Goal: Task Accomplishment & Management: Manage account settings

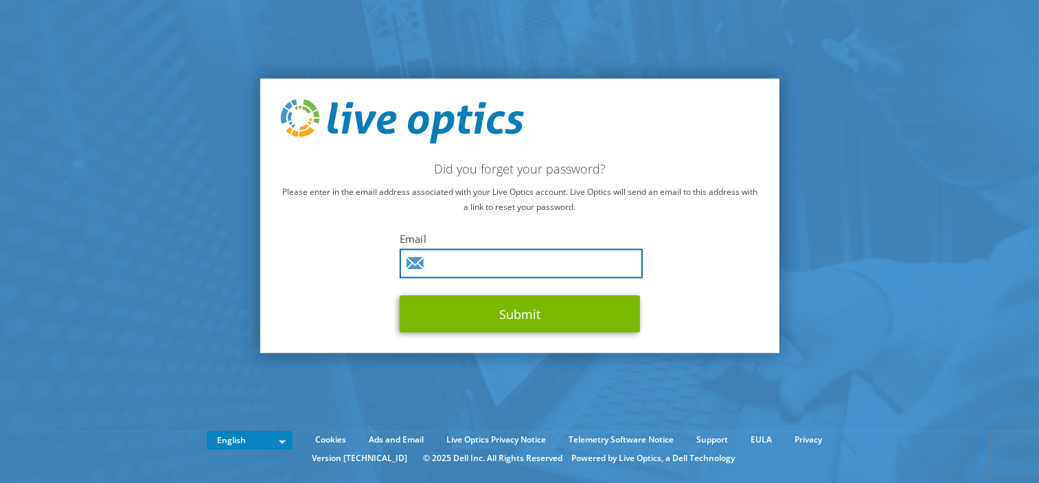
click at [463, 262] on input "text" at bounding box center [521, 264] width 243 height 30
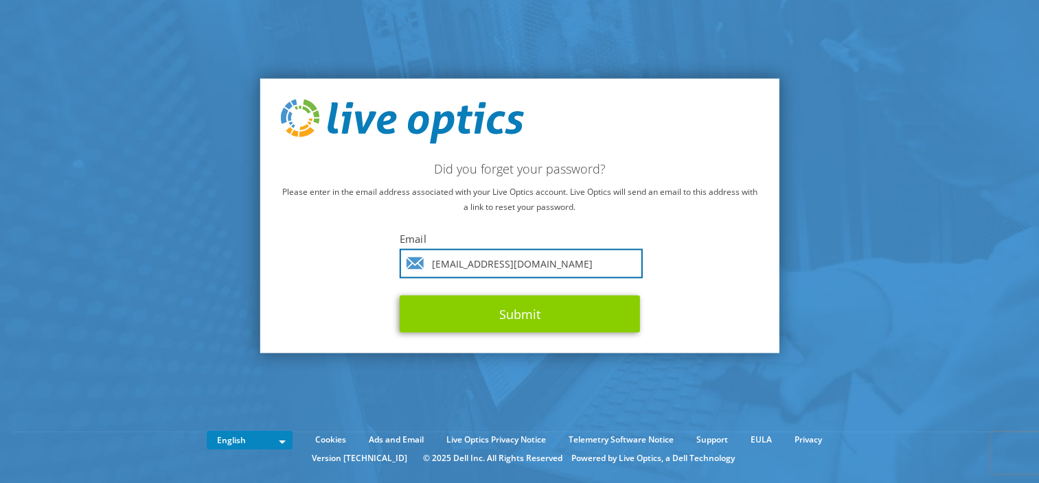
type input "[EMAIL_ADDRESS][DOMAIN_NAME]"
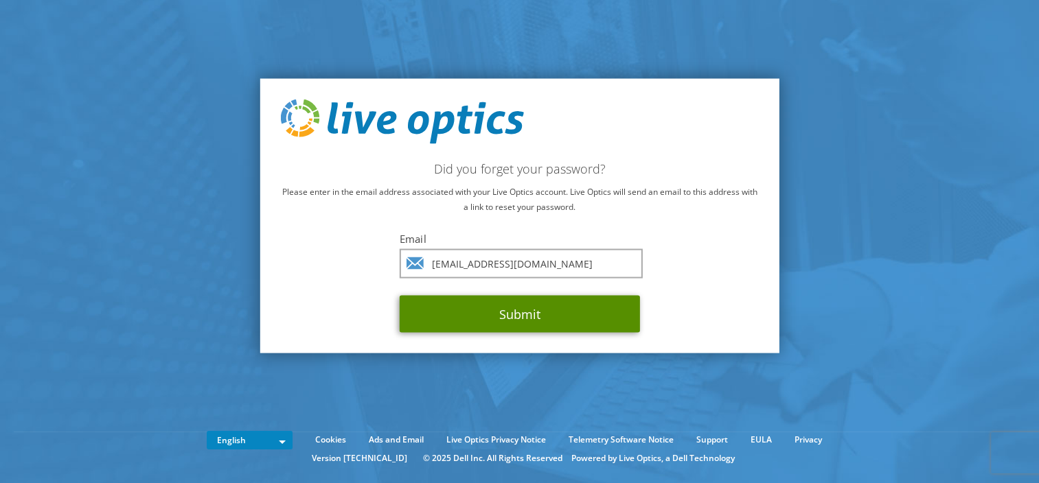
click at [533, 324] on button "Submit" at bounding box center [520, 314] width 240 height 37
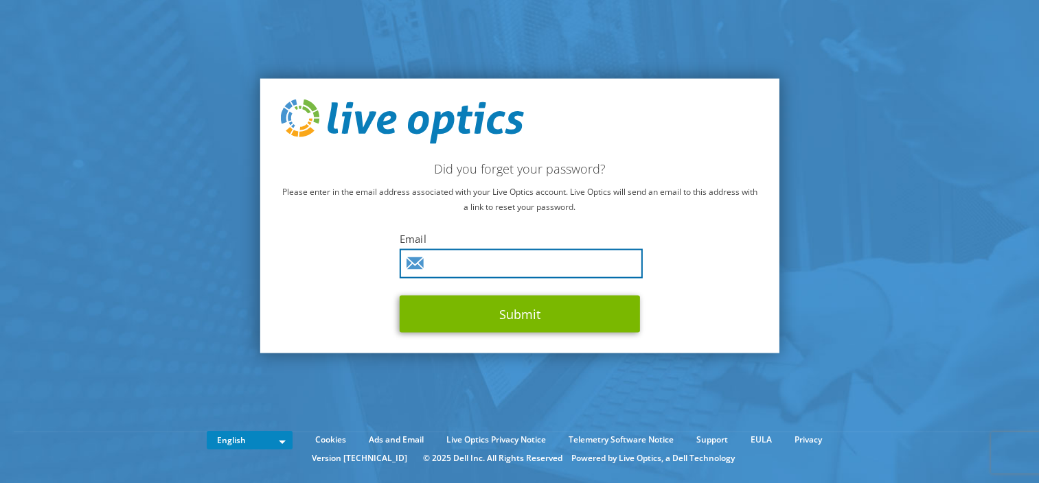
click at [507, 262] on input "text" at bounding box center [521, 264] width 243 height 30
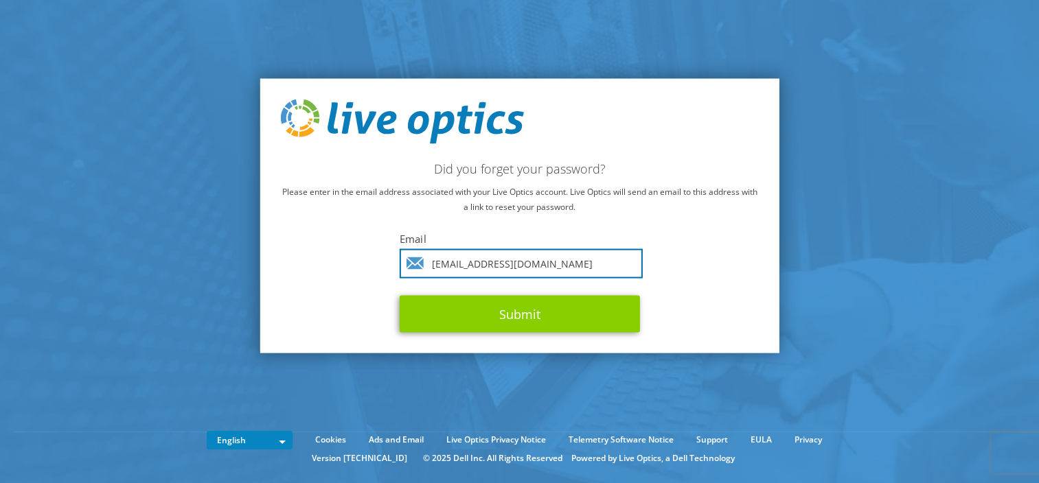
type input "[EMAIL_ADDRESS][DOMAIN_NAME]"
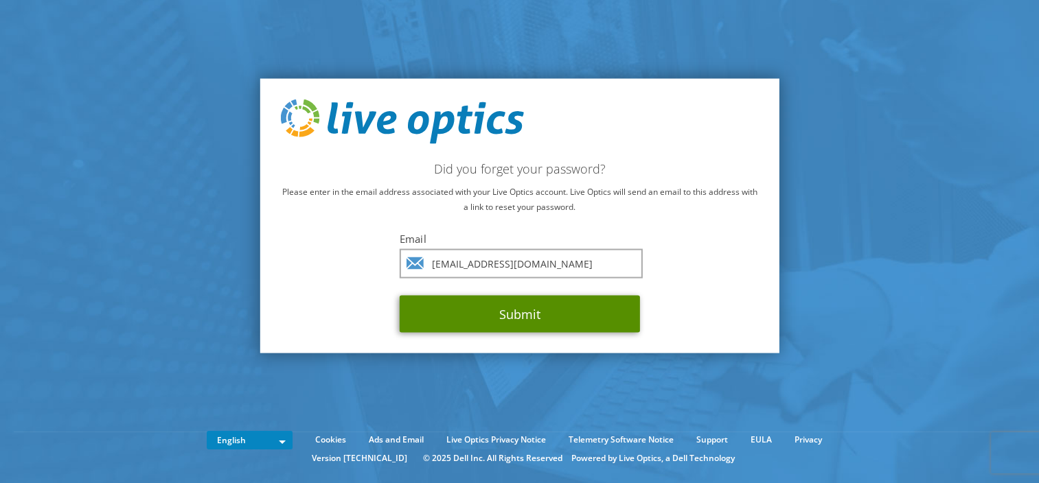
click at [541, 307] on button "Submit" at bounding box center [520, 314] width 240 height 37
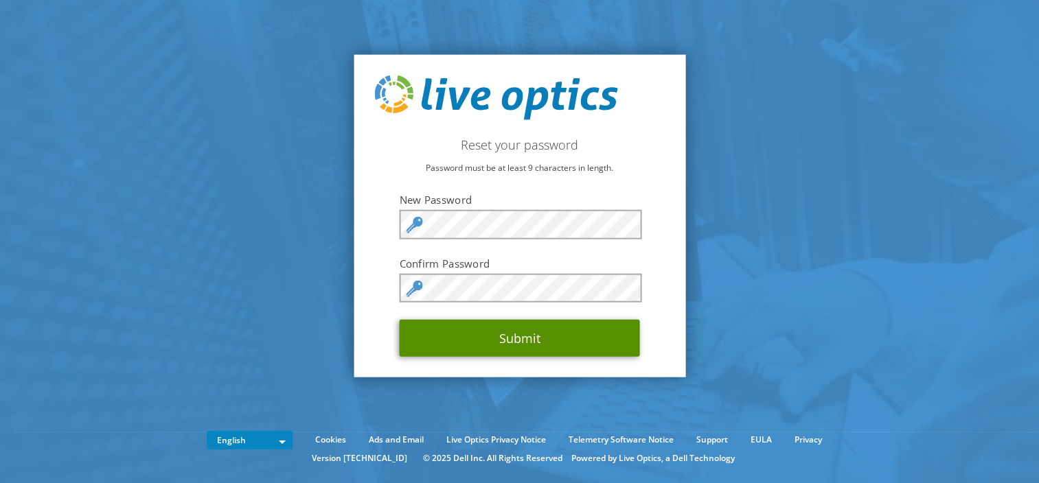
click at [529, 334] on button "Submit" at bounding box center [520, 338] width 240 height 37
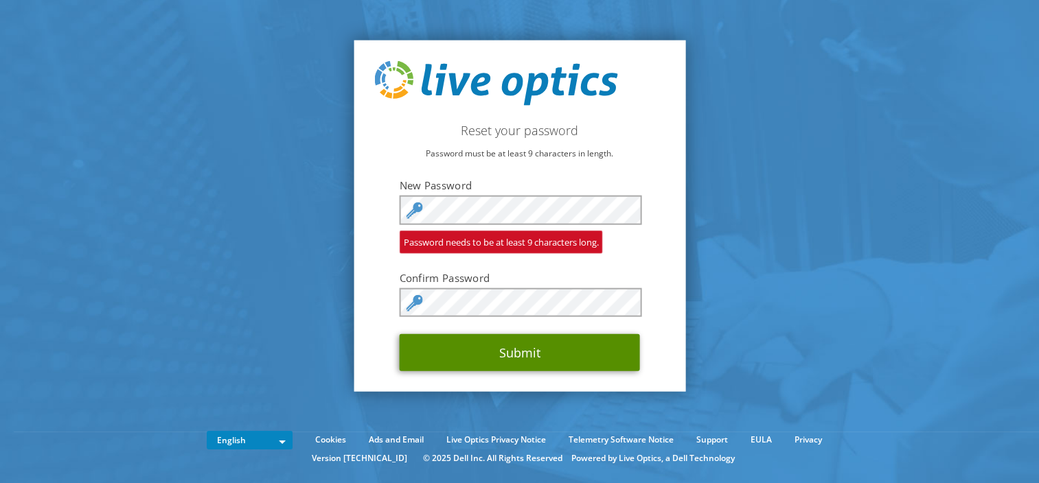
click at [528, 349] on button "Submit" at bounding box center [520, 352] width 240 height 37
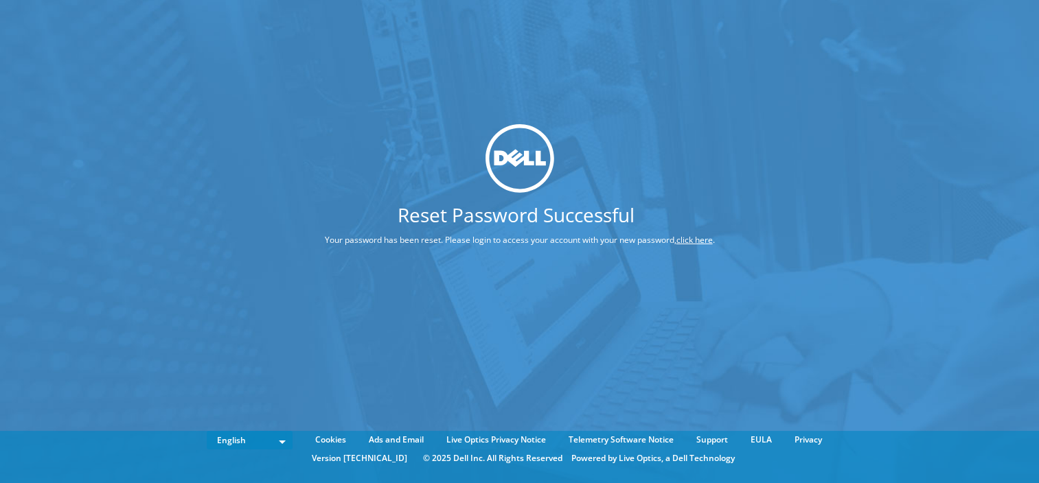
click at [695, 236] on link "click here" at bounding box center [694, 240] width 36 height 12
